Goal: Transaction & Acquisition: Download file/media

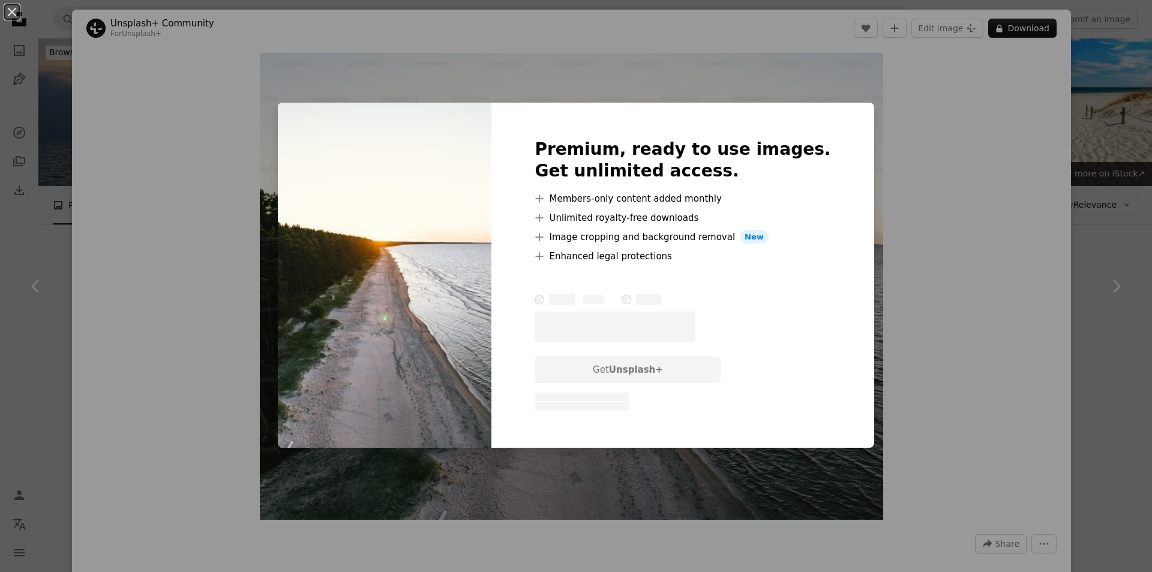
scroll to position [2674, 0]
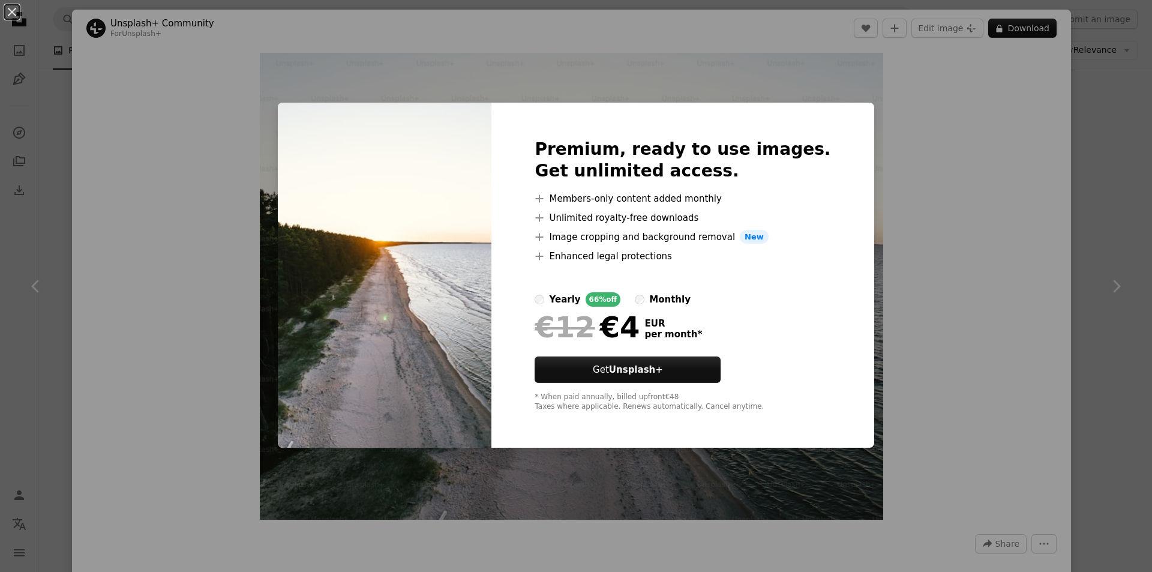
click at [900, 215] on div "An X shape Premium, ready to use images. Get unlimited access. A plus sign Memb…" at bounding box center [576, 286] width 1152 height 572
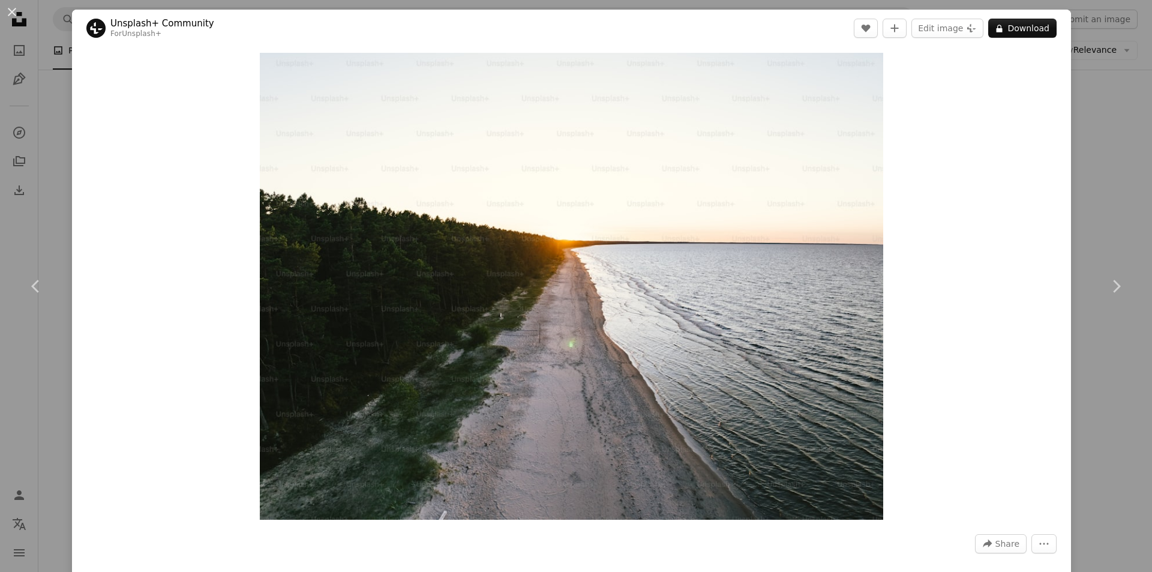
click at [1103, 120] on div "An X shape Chevron left Chevron right Unsplash+ Community For Unsplash+ A heart…" at bounding box center [576, 286] width 1152 height 572
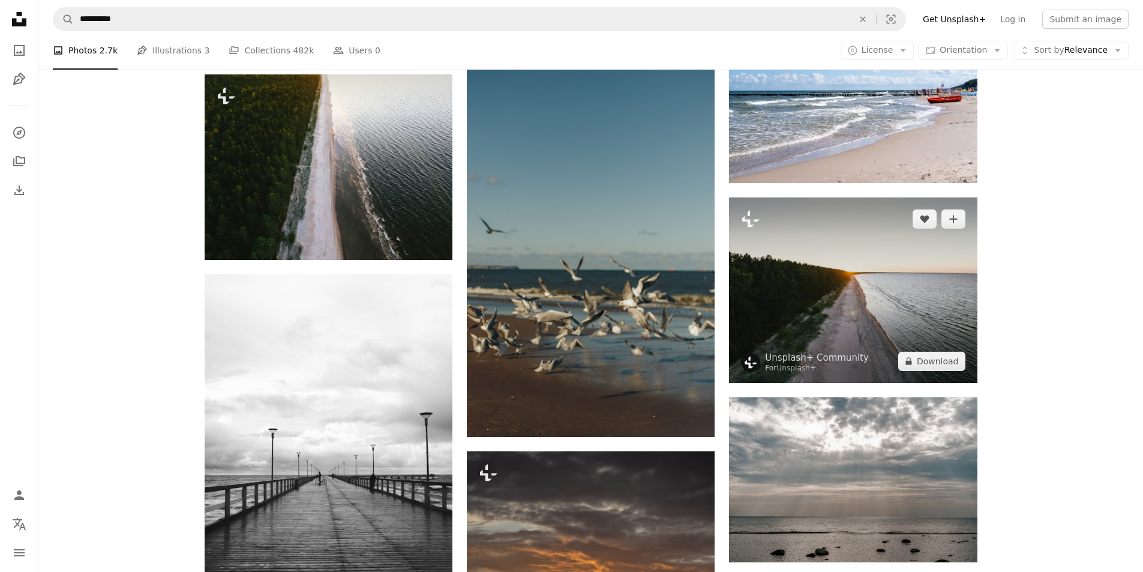
click at [938, 376] on img at bounding box center [853, 289] width 248 height 185
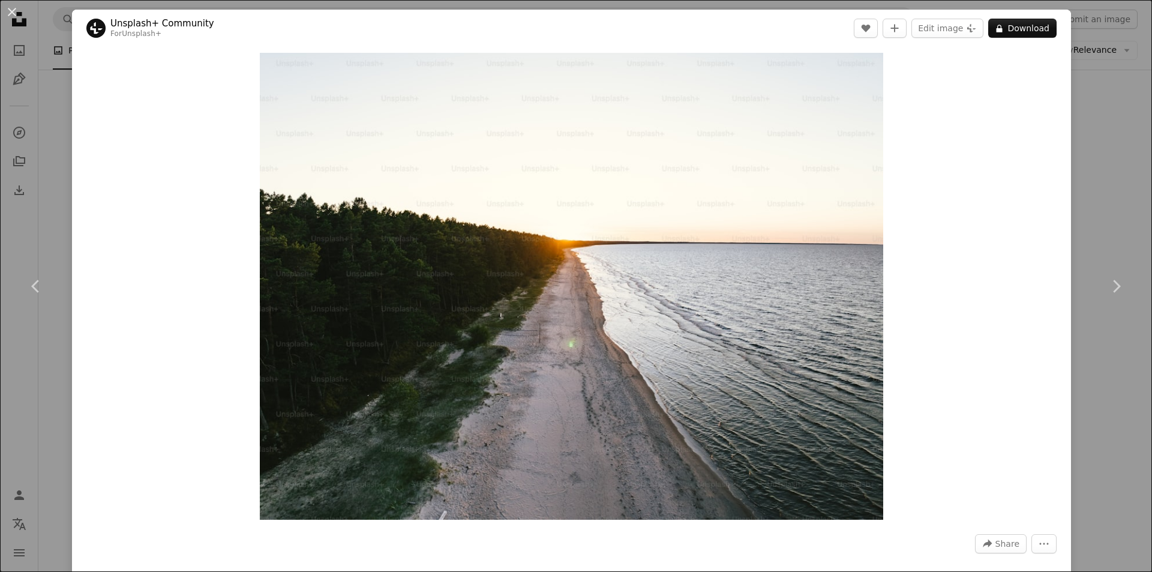
click at [938, 364] on div "Zoom in" at bounding box center [571, 286] width 999 height 479
click at [1013, 32] on button "A lock Download" at bounding box center [1022, 28] width 68 height 19
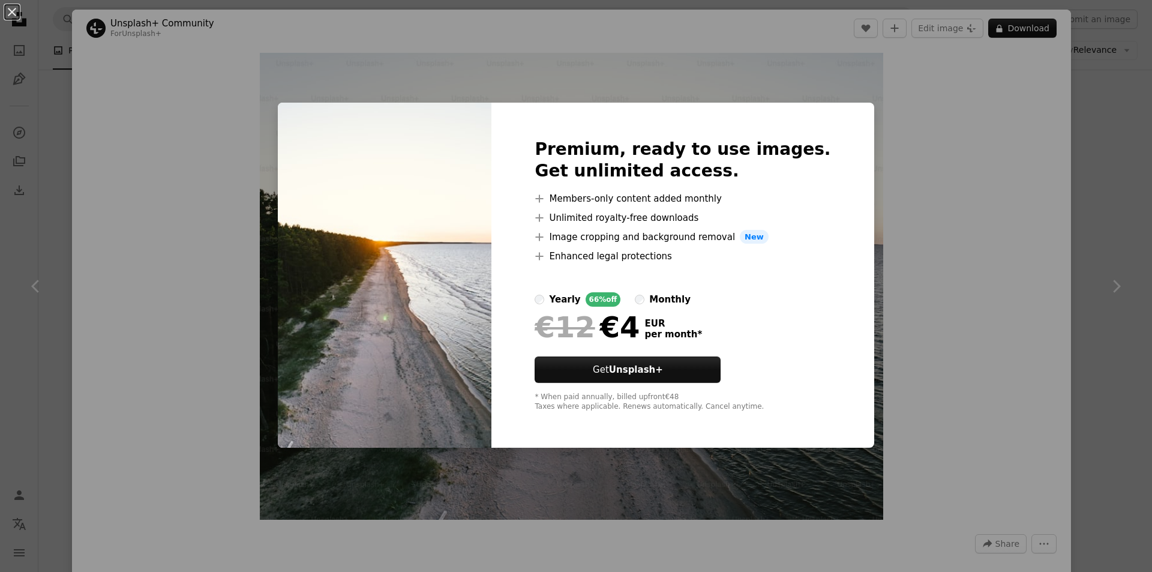
click at [958, 270] on div "An X shape Premium, ready to use images. Get unlimited access. A plus sign Memb…" at bounding box center [576, 286] width 1152 height 572
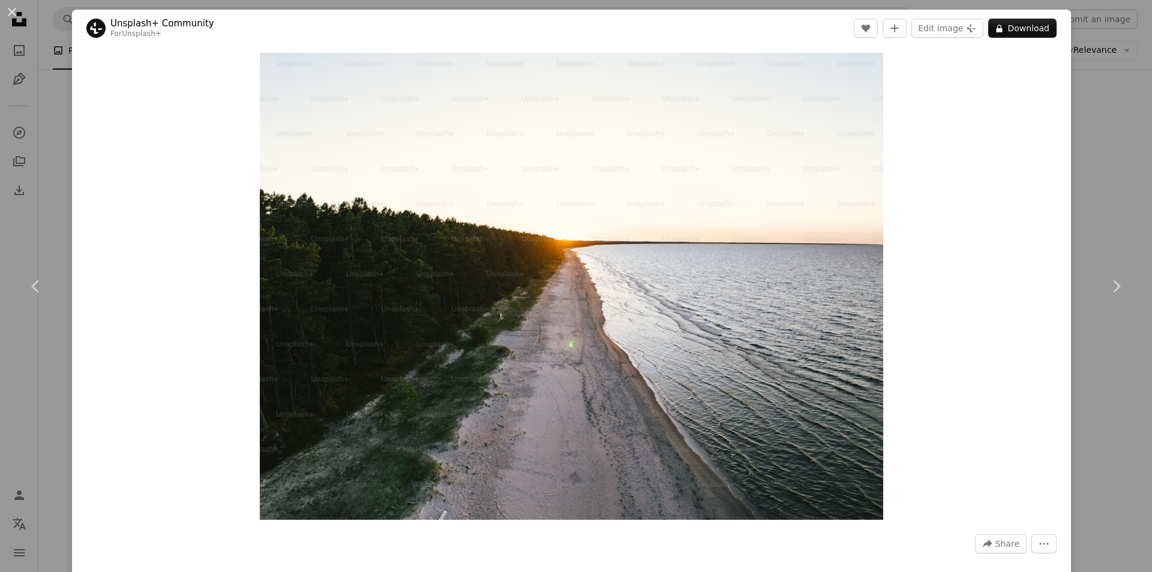
drag, startPoint x: 63, startPoint y: 194, endPoint x: 53, endPoint y: 196, distance: 9.7
click at [53, 196] on div "An X shape Chevron left Chevron right Unsplash+ Community For Unsplash+ A heart…" at bounding box center [576, 286] width 1152 height 572
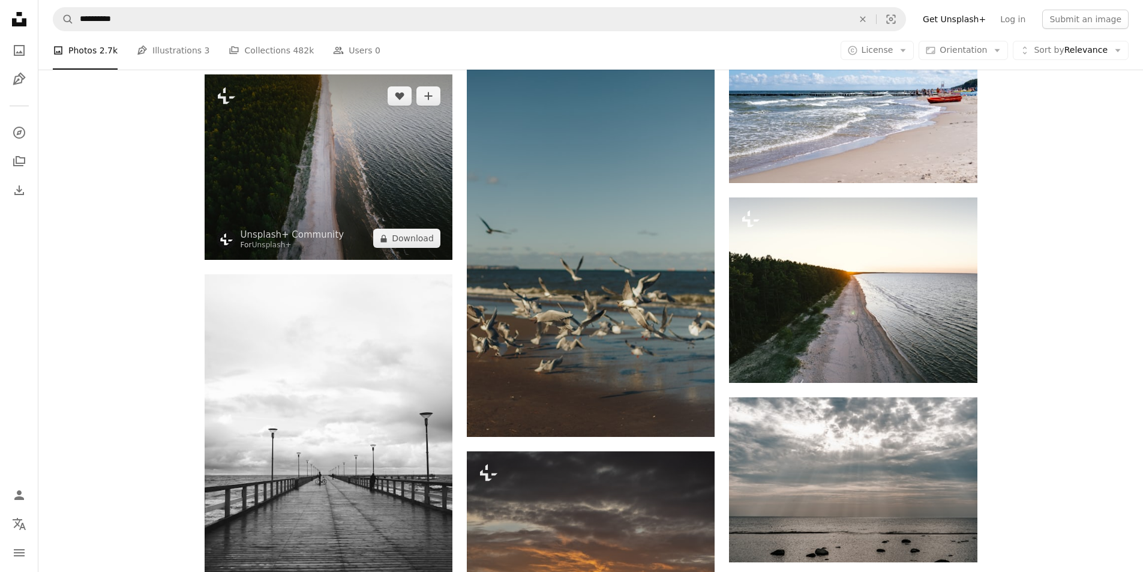
click at [316, 208] on img at bounding box center [329, 166] width 248 height 185
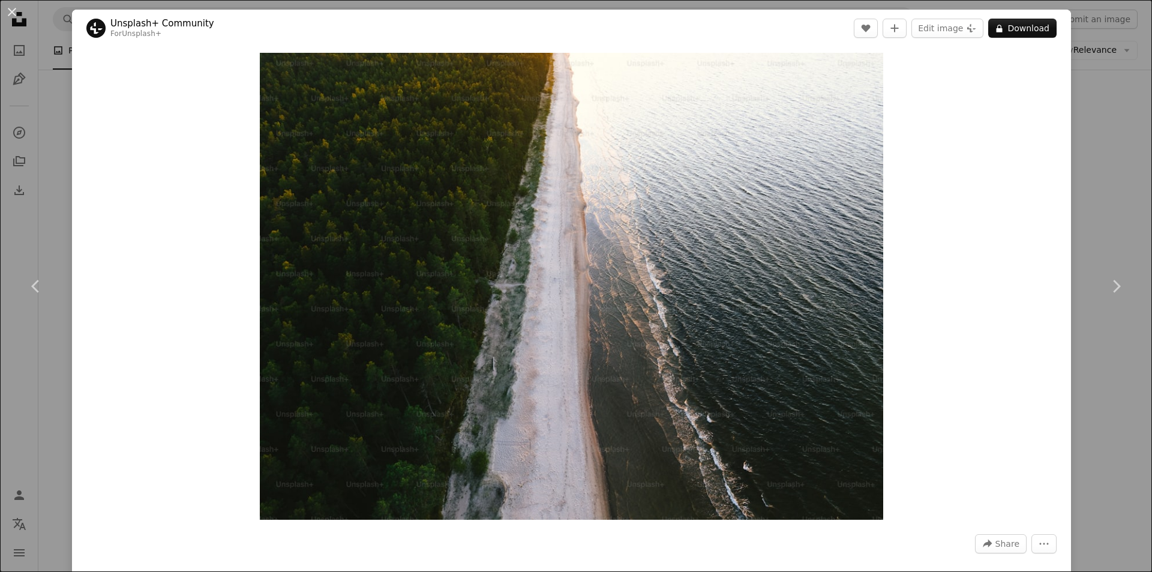
click at [1083, 173] on div "An X shape Chevron left Chevron right Unsplash+ Community For Unsplash+ A heart…" at bounding box center [576, 286] width 1152 height 572
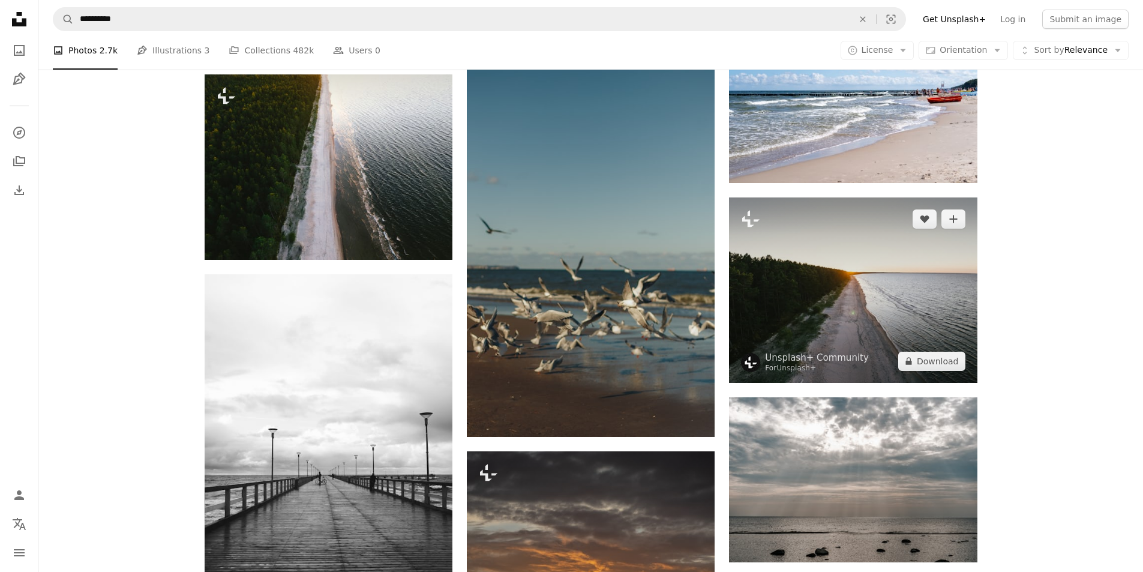
click at [861, 269] on img at bounding box center [853, 289] width 248 height 185
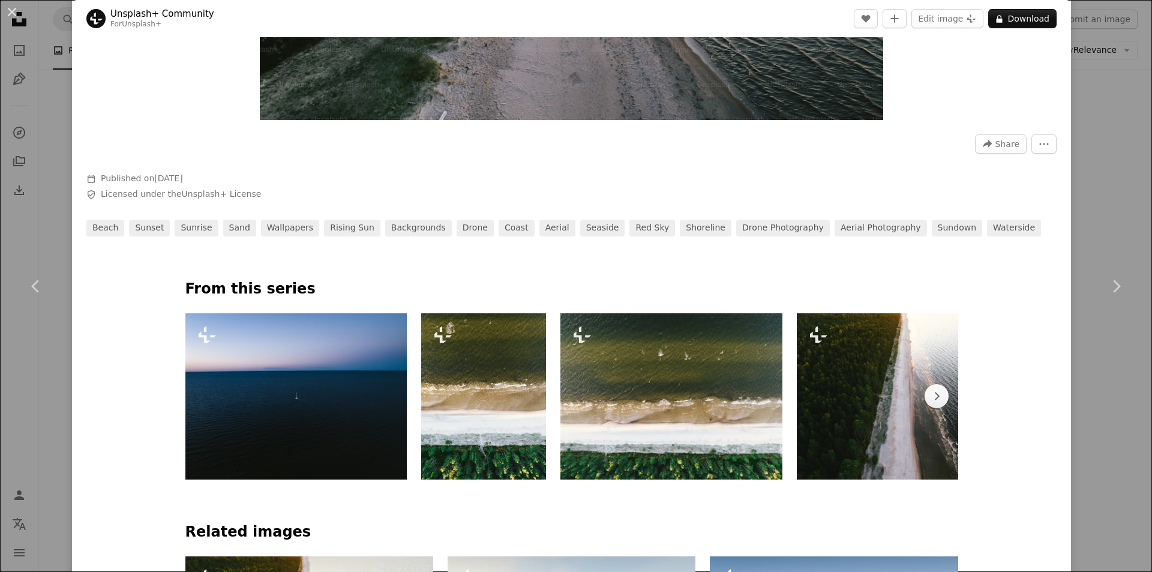
scroll to position [440, 0]
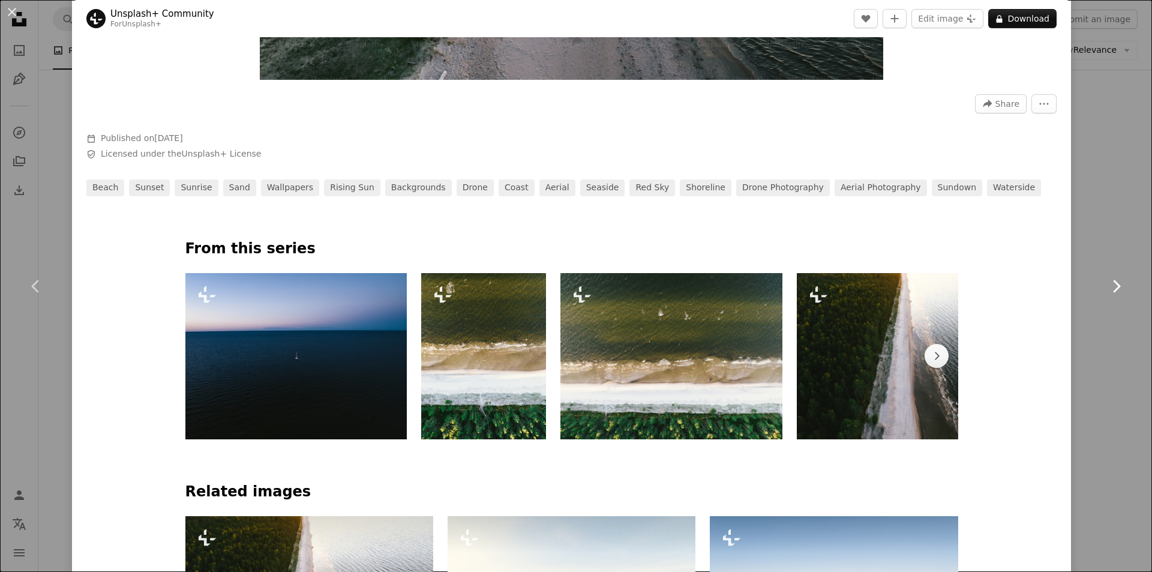
click at [1122, 325] on link "Chevron right" at bounding box center [1116, 286] width 72 height 115
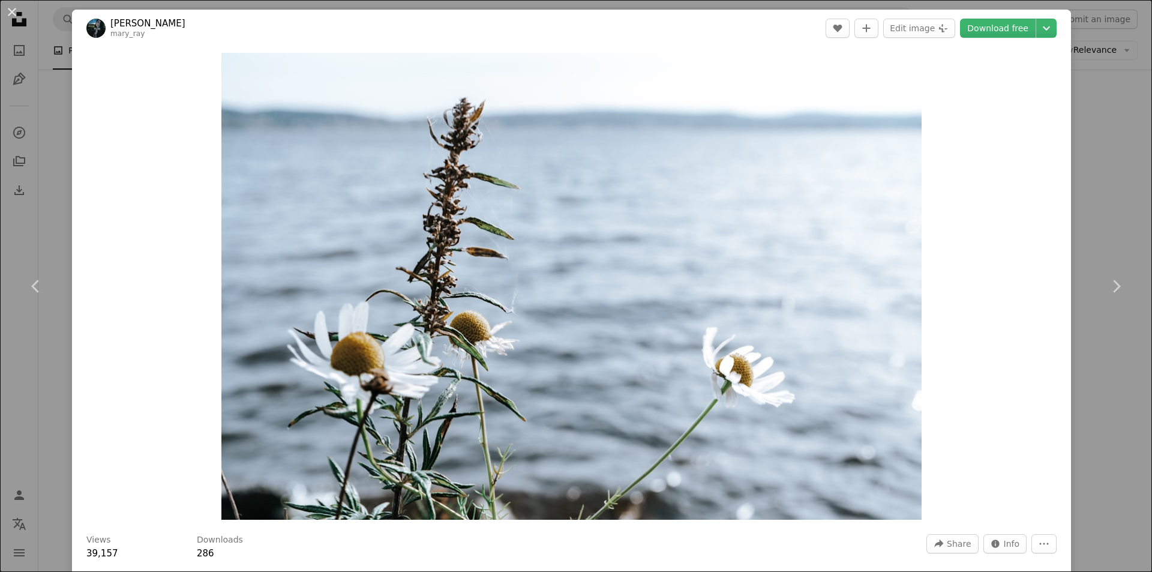
click at [1101, 78] on div "An X shape Chevron left Chevron right [PERSON_NAME] mary_ray A heart A plus sig…" at bounding box center [576, 286] width 1152 height 572
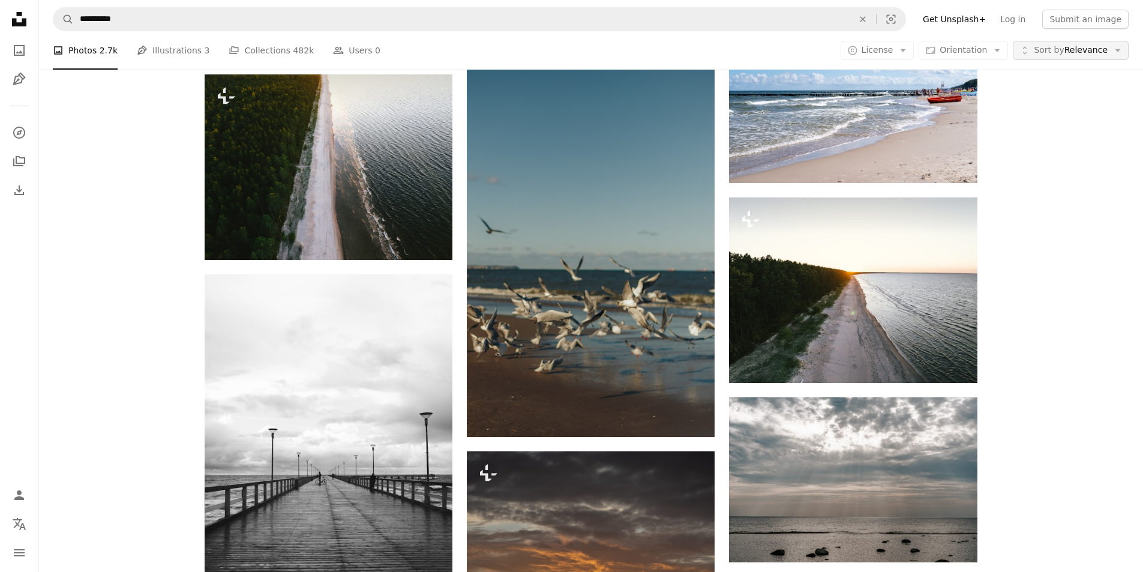
click at [1101, 52] on span "Sort by Relevance" at bounding box center [1071, 50] width 74 height 12
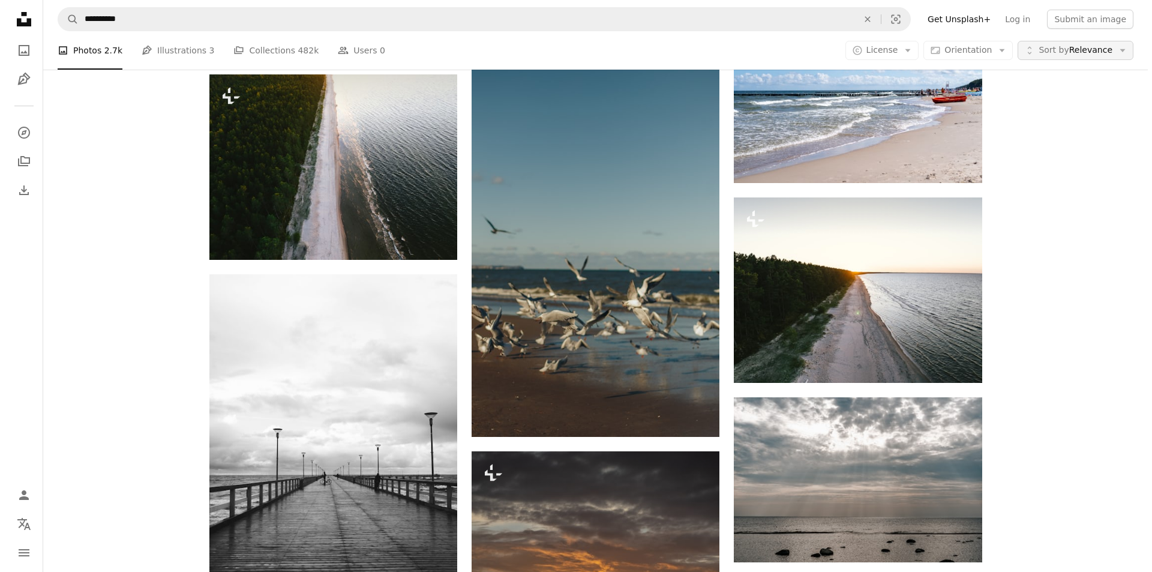
scroll to position [2674, 0]
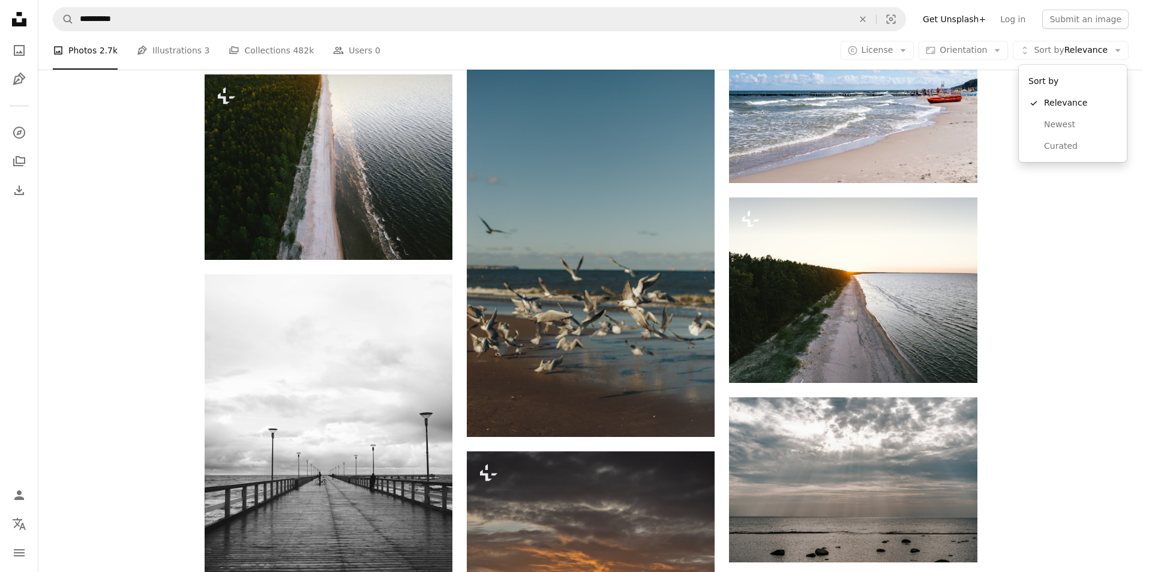
click at [900, 52] on body "**********" at bounding box center [571, 286] width 1143 height 572
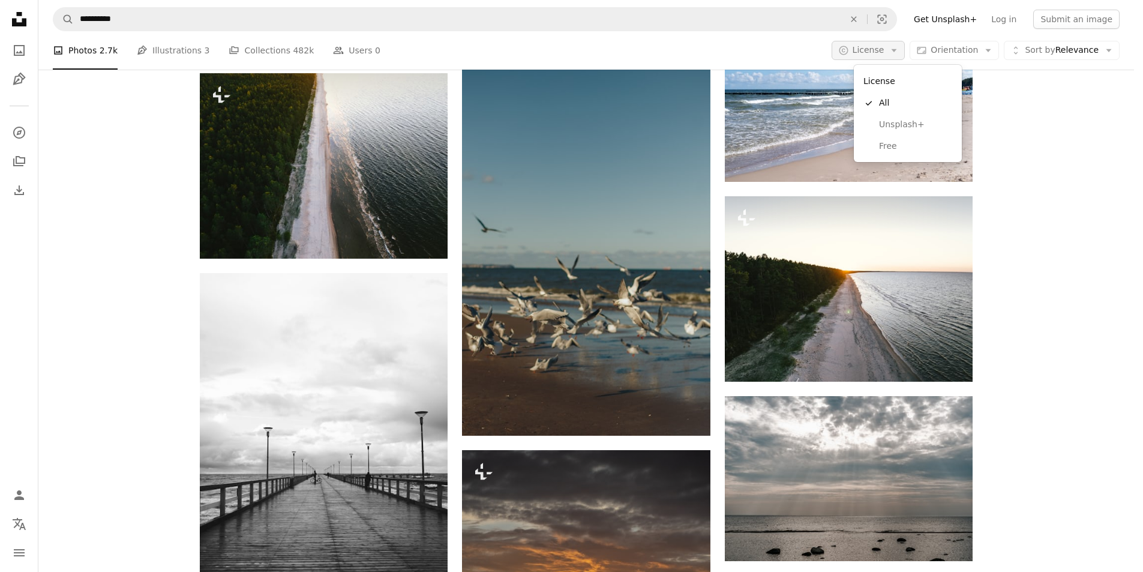
click at [884, 52] on span "License" at bounding box center [868, 50] width 32 height 10
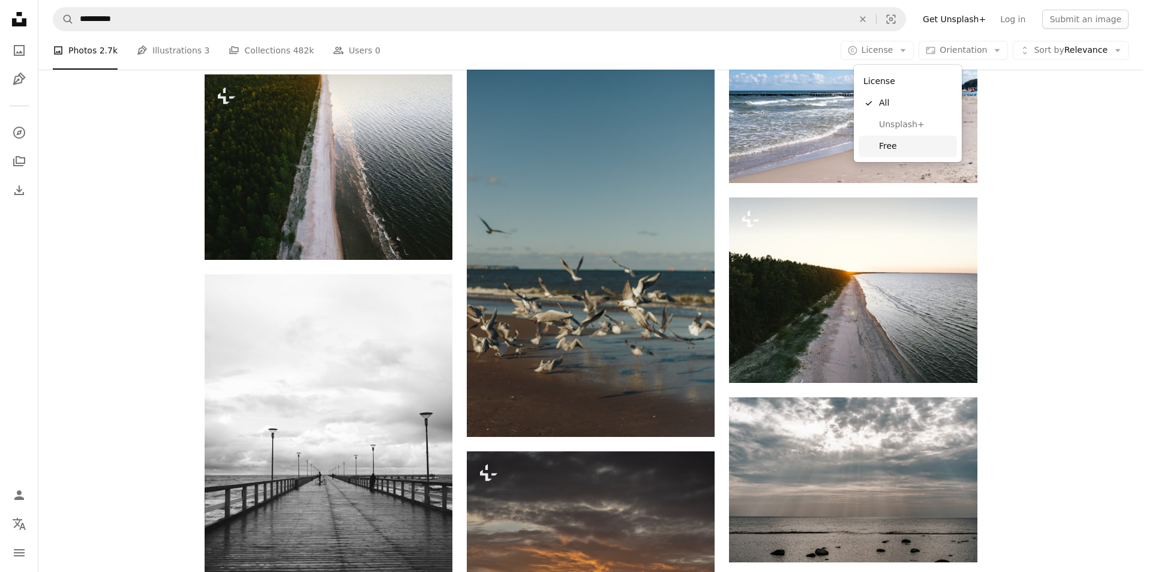
click at [890, 151] on span "Free" at bounding box center [915, 146] width 73 height 12
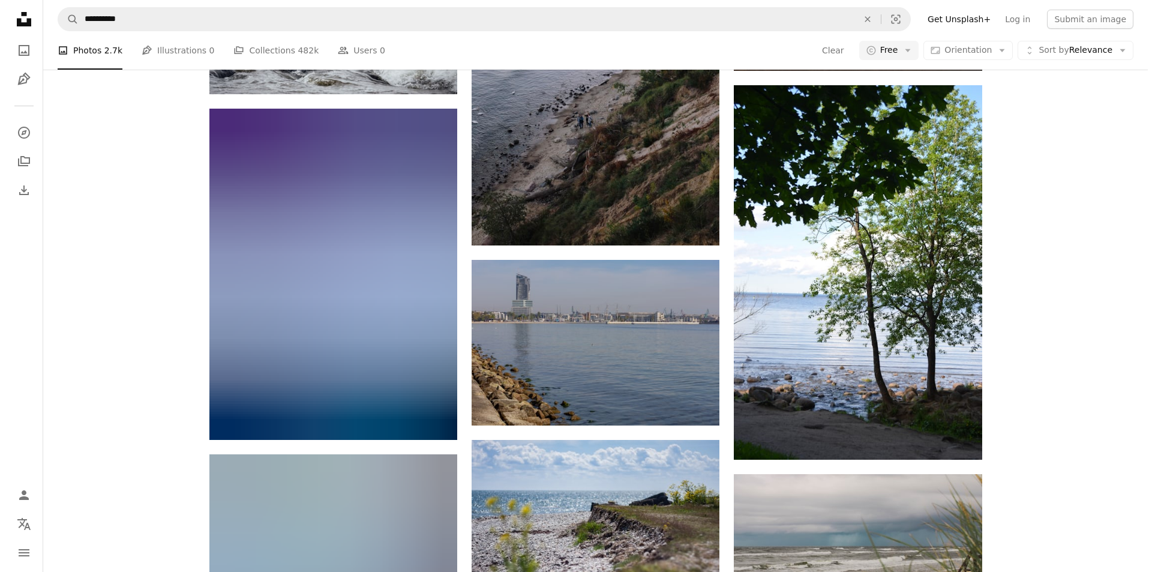
scroll to position [3387, 0]
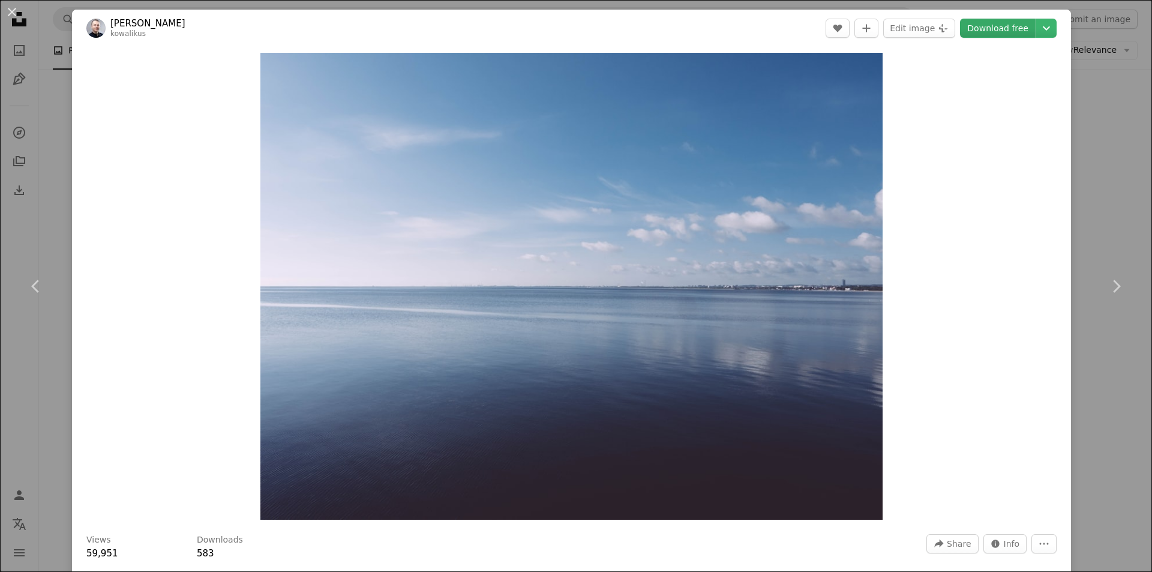
click at [995, 29] on link "Download free" at bounding box center [998, 28] width 76 height 19
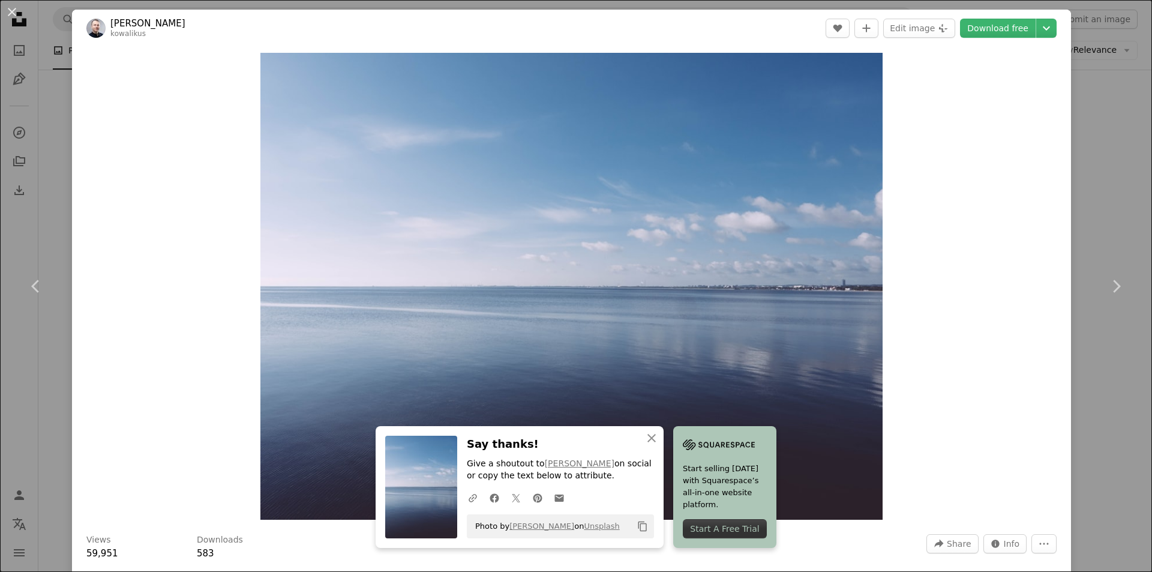
click at [1095, 169] on div "An X shape Chevron left Chevron right An X shape Close Say thanks! Give a shout…" at bounding box center [576, 286] width 1152 height 572
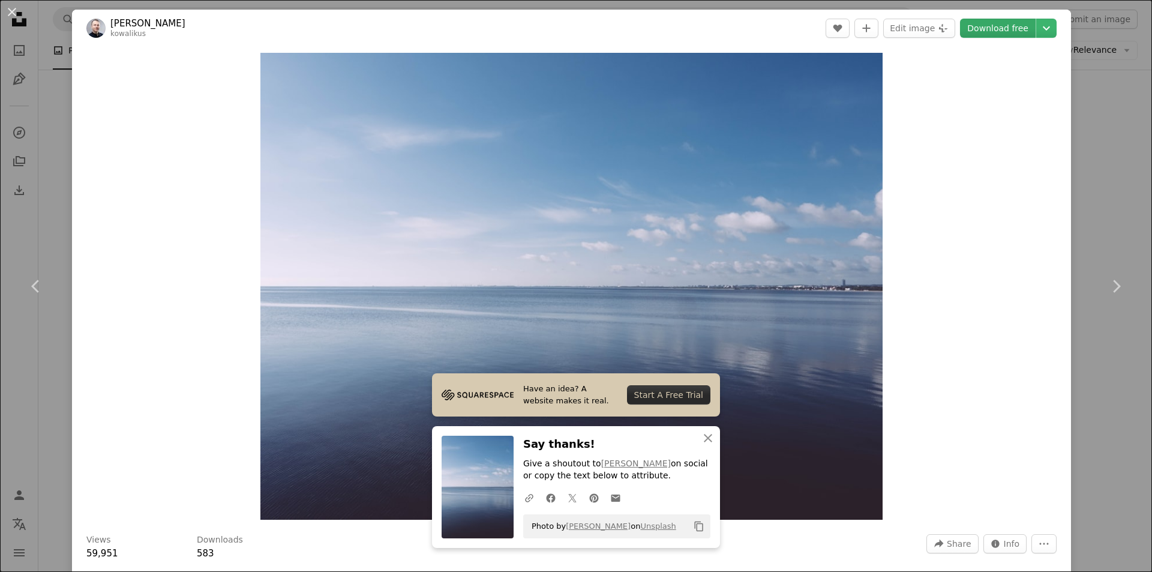
click at [983, 28] on link "Download free" at bounding box center [998, 28] width 76 height 19
